Goal: Information Seeking & Learning: Learn about a topic

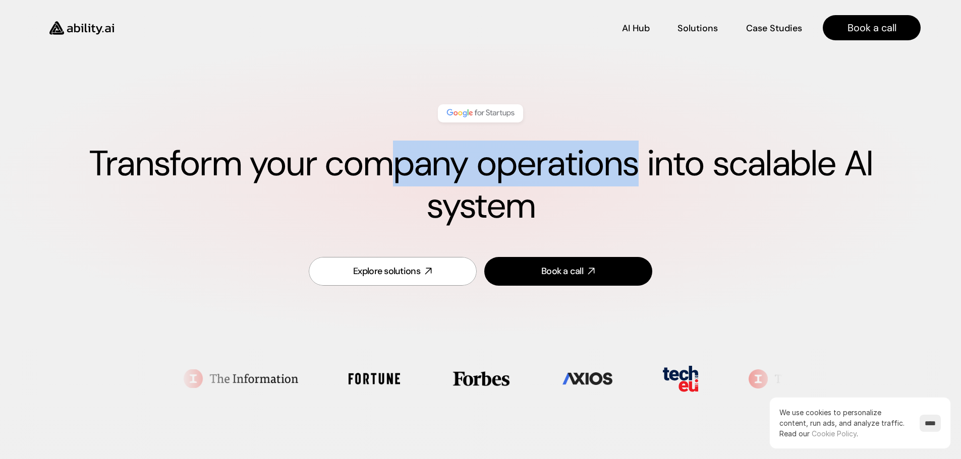
drag, startPoint x: 406, startPoint y: 169, endPoint x: 760, endPoint y: 169, distance: 354.1
click at [684, 169] on h1 "Transform your company operations into scalable AI system" at bounding box center [480, 185] width 880 height 85
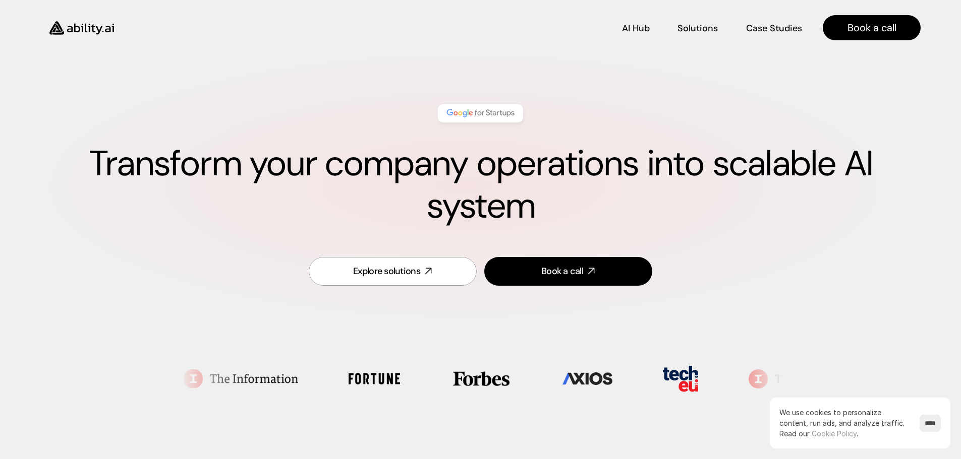
click at [839, 170] on h1 "Transform your company operations into scalable AI system" at bounding box center [480, 185] width 880 height 85
click at [252, 189] on h1 "Transform your company operations into scalable AI system" at bounding box center [480, 185] width 880 height 85
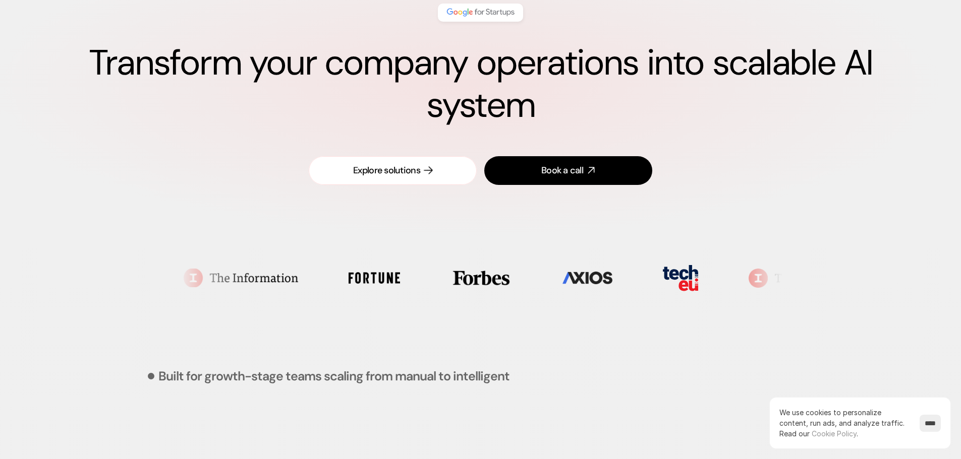
click at [395, 171] on div "Explore solutions" at bounding box center [386, 170] width 67 height 13
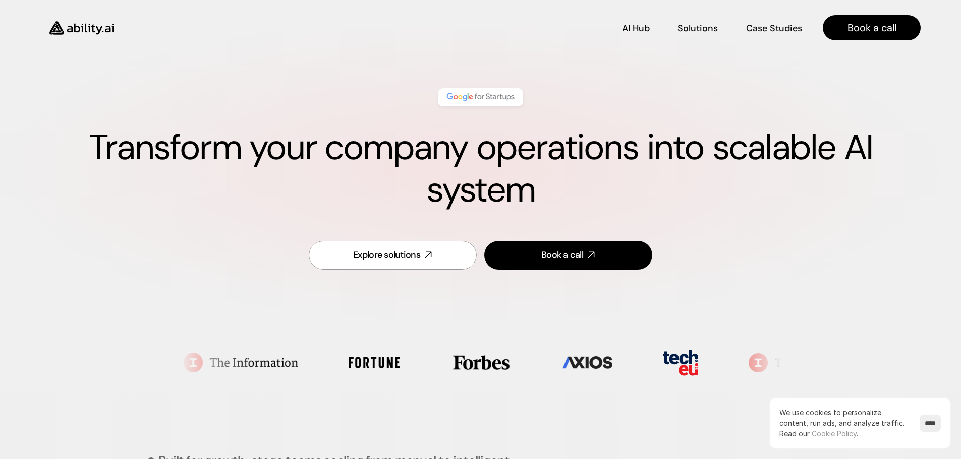
scroll to position [16, 0]
click at [703, 25] on p "Solutions" at bounding box center [697, 27] width 38 height 13
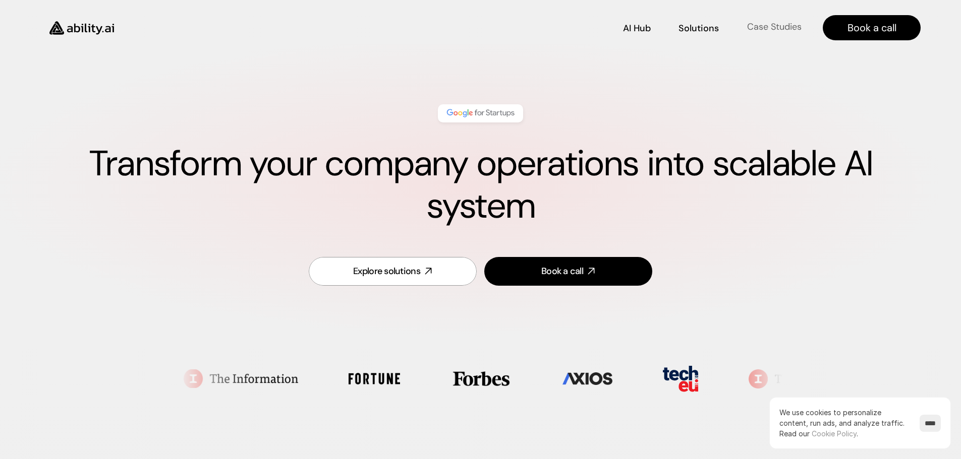
click at [763, 24] on p "Case Studies" at bounding box center [774, 27] width 54 height 13
